Goal: Transaction & Acquisition: Purchase product/service

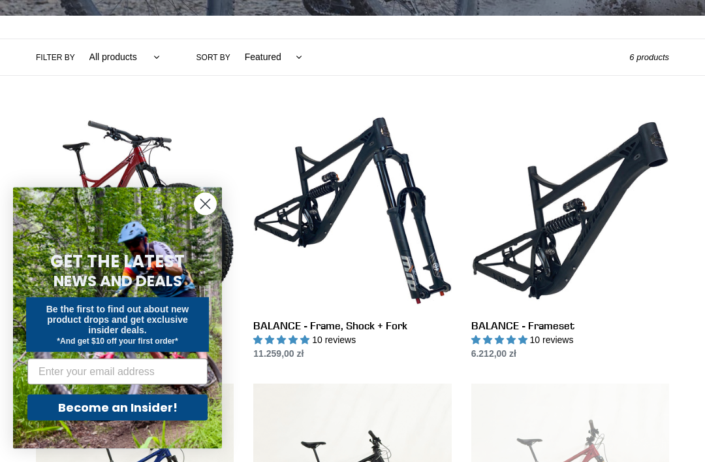
scroll to position [275, 0]
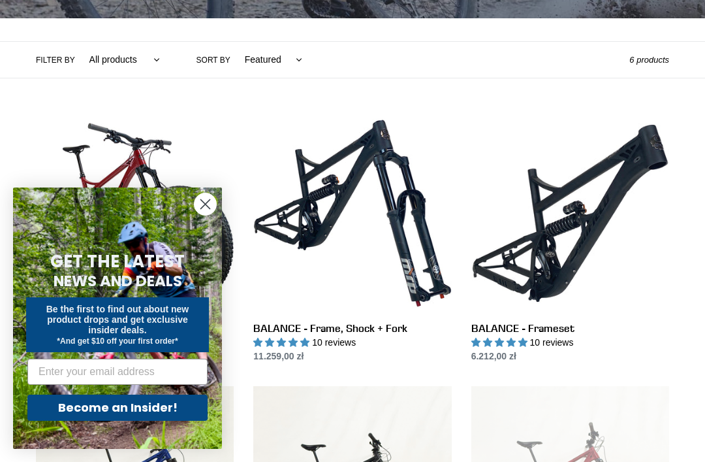
click at [202, 197] on circle "Close dialog" at bounding box center [206, 204] width 22 height 22
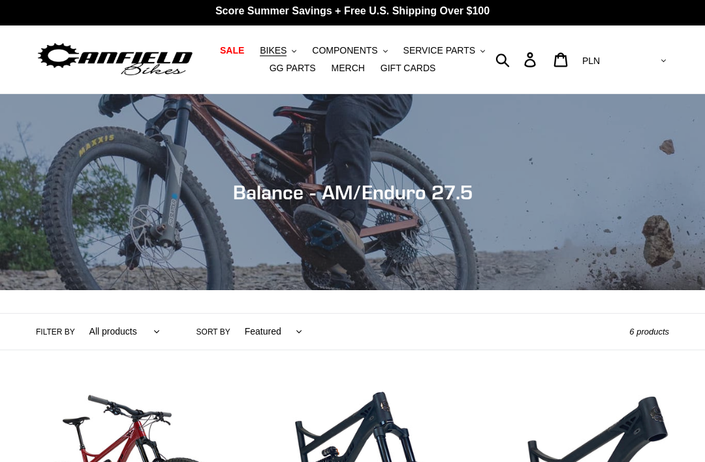
scroll to position [0, 0]
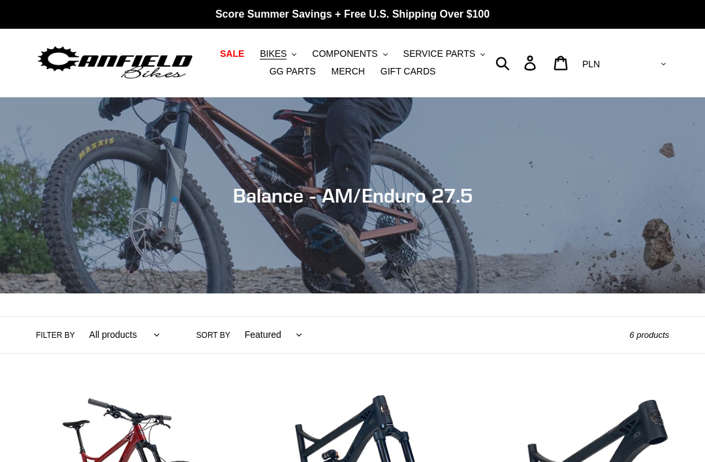
click at [275, 48] on span "BIKES" at bounding box center [273, 53] width 27 height 11
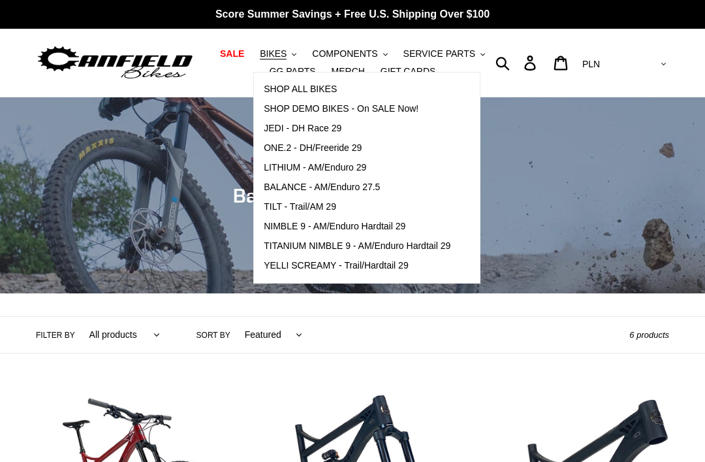
click at [271, 148] on span "ONE.2 - DH/Freeride 29" at bounding box center [313, 147] width 98 height 11
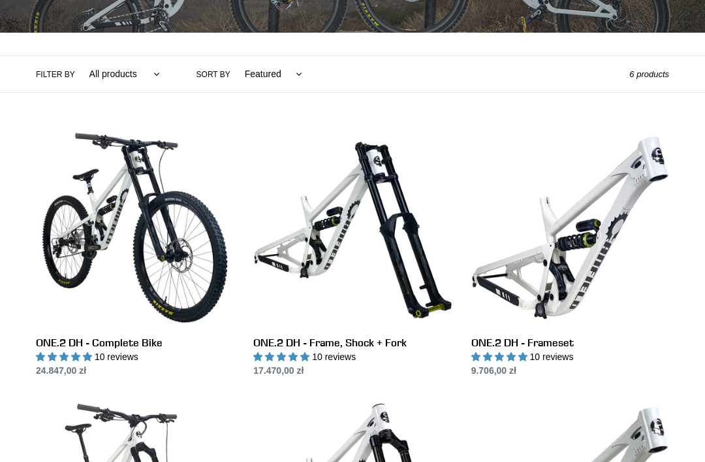
click at [67, 193] on link "ONE.2 DH - Complete Bike" at bounding box center [135, 253] width 198 height 249
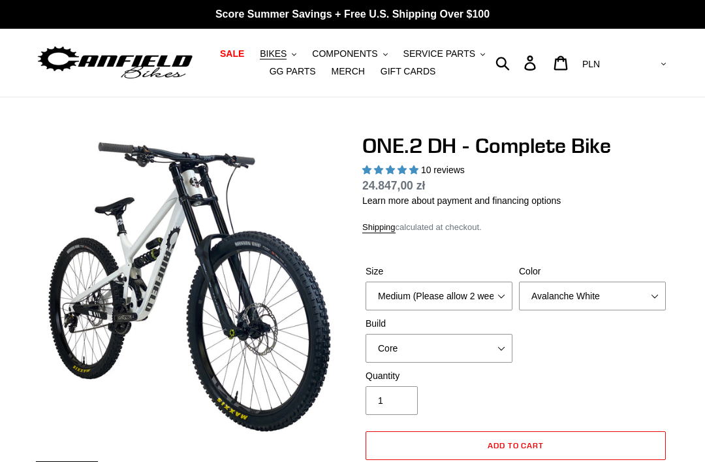
select select "highest-rating"
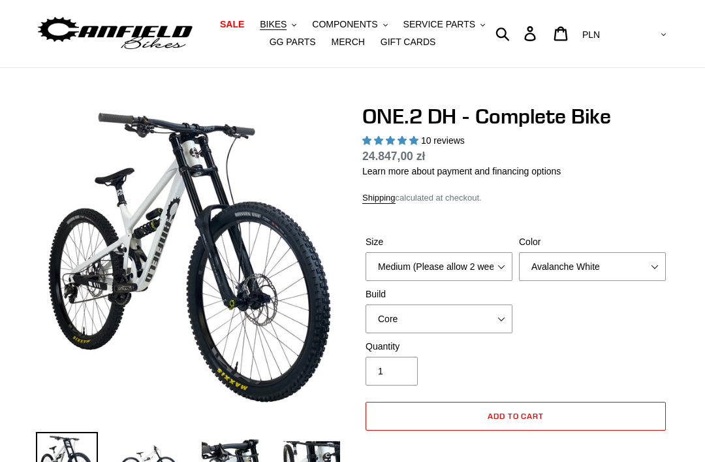
scroll to position [121, 0]
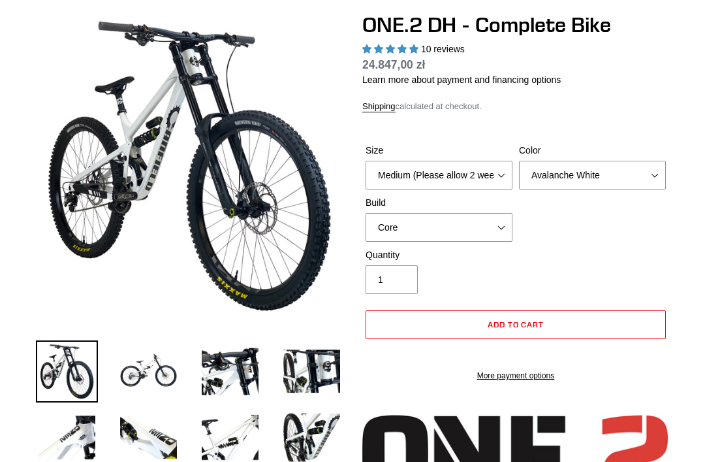
click at [140, 384] on img at bounding box center [149, 371] width 62 height 62
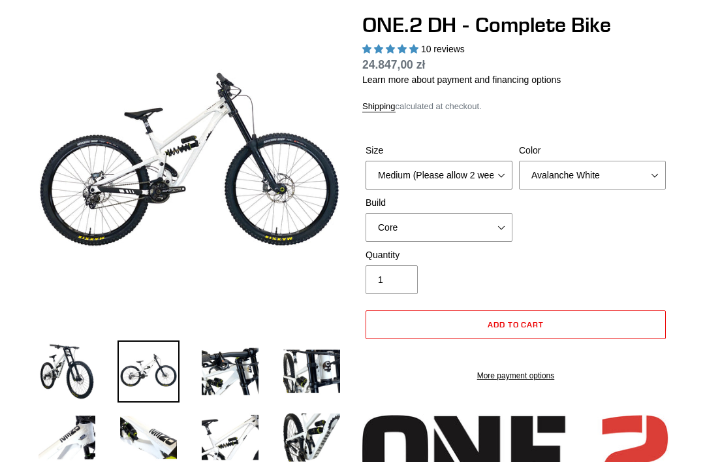
click at [497, 165] on select "Medium (Please allow 2 weeks for delivery) Large (Sold Out)" at bounding box center [439, 175] width 147 height 29
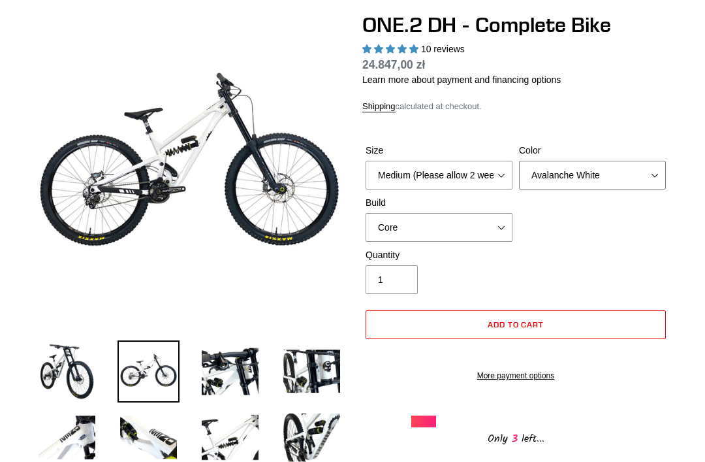
click at [615, 161] on select "Avalanche White Bentonite Grey" at bounding box center [592, 175] width 147 height 29
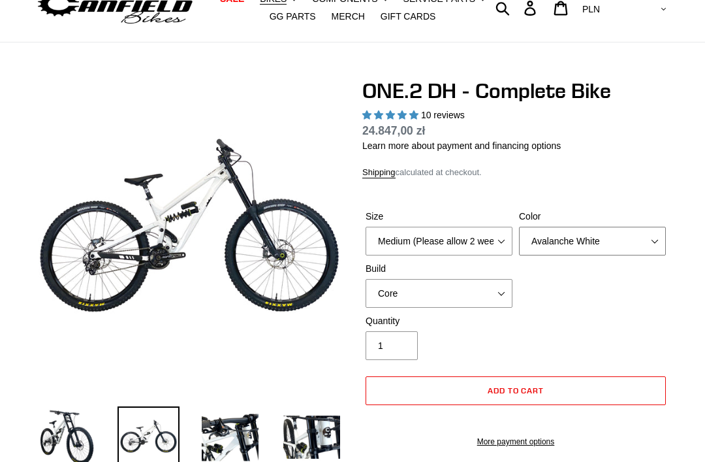
scroll to position [56, 0]
